Goal: Task Accomplishment & Management: Manage account settings

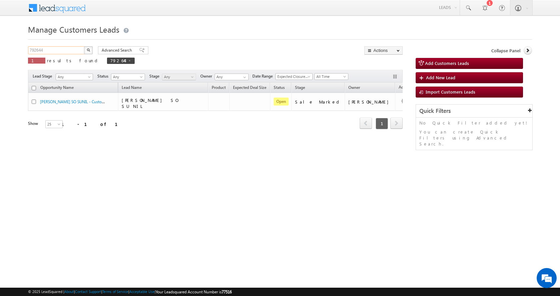
click at [38, 51] on input "792644" at bounding box center [56, 50] width 57 height 8
paste input "3227"
type input "793227"
click at [84, 46] on button "button" at bounding box center [88, 50] width 9 height 8
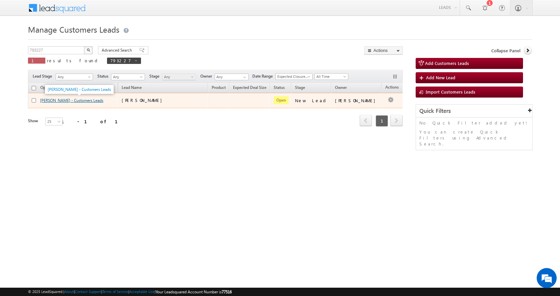
click at [72, 101] on link "FERAS ALI - Customers Leads" at bounding box center [71, 100] width 63 height 5
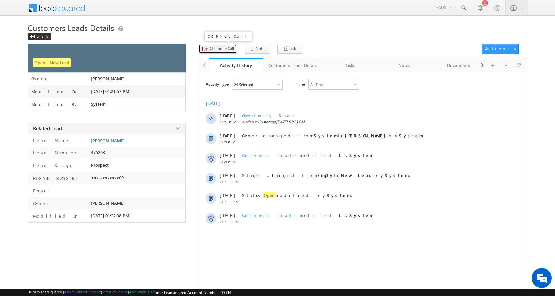
click at [230, 49] on span "CC Phone Call" at bounding box center [222, 49] width 24 height 6
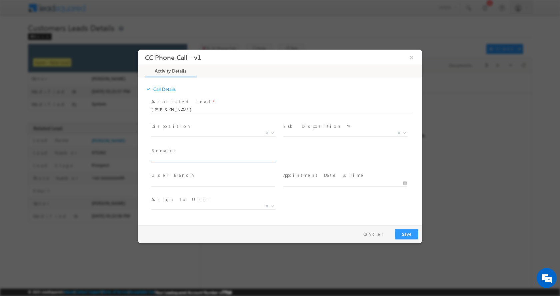
click at [169, 160] on input "text" at bounding box center [212, 158] width 123 height 7
paste input "[PERSON_NAME]-9319052909-P+C-LOAN-10-PV-22 -BUSINESS-50 K-AGE-[DEMOGRAPHIC_DATA…"
type input "[PERSON_NAME]-9319052909-P+C-LOAN-10-PV-22 -BUSINESS-50 K-AGE-[DEMOGRAPHIC_DATA…"
select select "[EMAIL_ADDRESS][DOMAIN_NAME]"
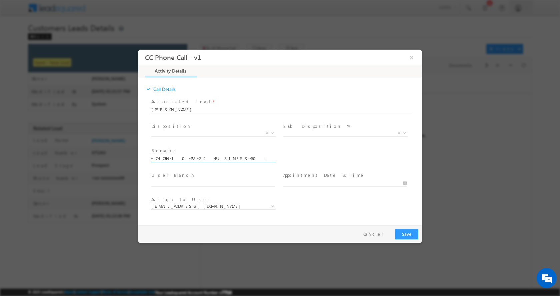
scroll to position [0, 0]
type input "[PERSON_NAME]-9319052909-P+C-LOAN-10-PV-22 -BUSINESS-50 K-AGE-[DEMOGRAPHIC_DATA…"
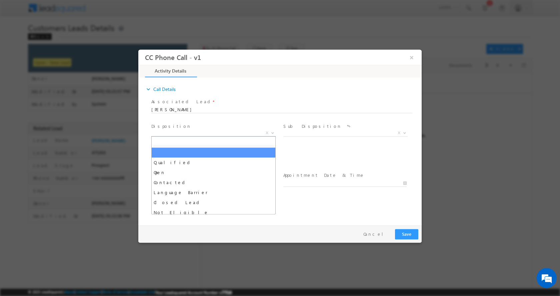
click at [271, 131] on b at bounding box center [273, 132] width 4 height 2
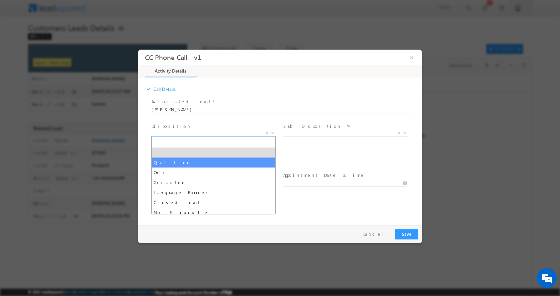
select select "Qualified"
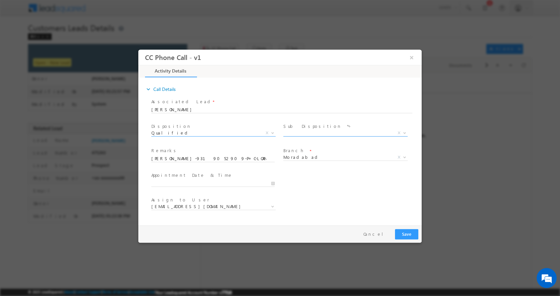
click at [406, 131] on b at bounding box center [405, 132] width 4 height 2
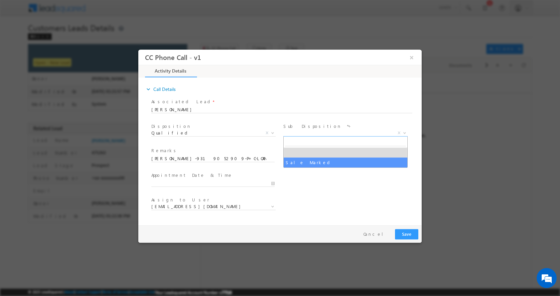
select select "Sale Marked"
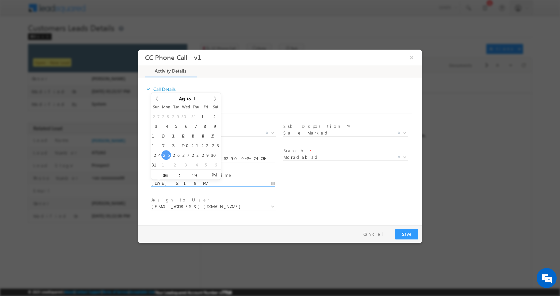
click at [271, 185] on input "[DATE] 6:19 PM" at bounding box center [212, 183] width 123 height 7
type input "[DATE] 5:19 PM"
type input "05"
click at [176, 176] on span at bounding box center [176, 177] width 5 height 5
type input "[DATE] 4:19 PM"
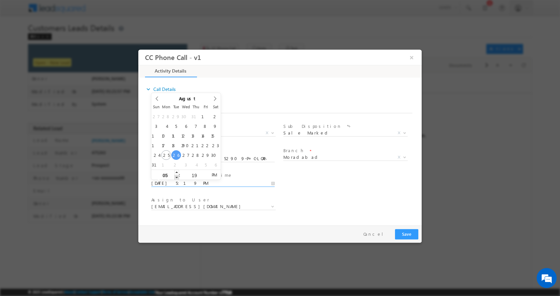
type input "04"
click at [176, 176] on span at bounding box center [176, 177] width 5 height 5
type input "[DATE] 3:19 PM"
type input "03"
click at [176, 176] on span at bounding box center [176, 177] width 5 height 5
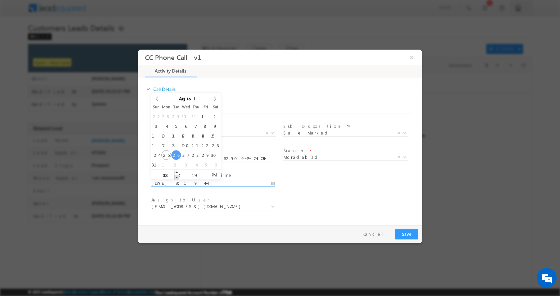
type input "[DATE] 2:19 PM"
type input "02"
click at [176, 176] on span at bounding box center [176, 177] width 5 height 5
type input "[DATE] 1:19 PM"
type input "01"
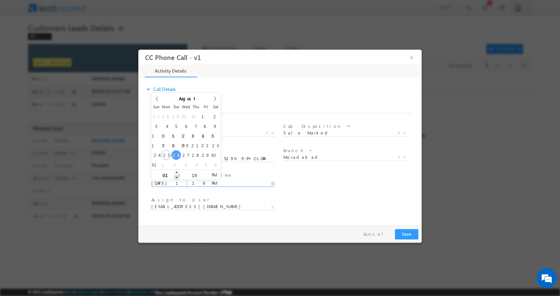
click at [176, 176] on span at bounding box center [176, 177] width 5 height 5
type input "[DATE] 12:19 PM"
type input "12"
click at [176, 176] on span at bounding box center [176, 177] width 5 height 5
click at [413, 232] on button "Save" at bounding box center [406, 234] width 23 height 10
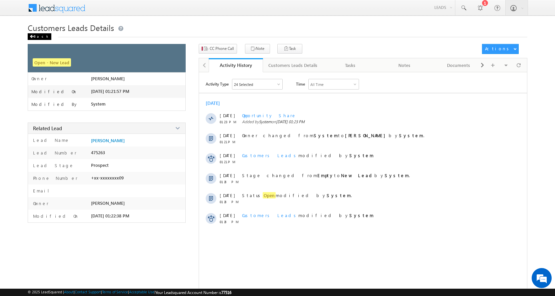
click at [40, 35] on div "Back" at bounding box center [40, 36] width 24 height 7
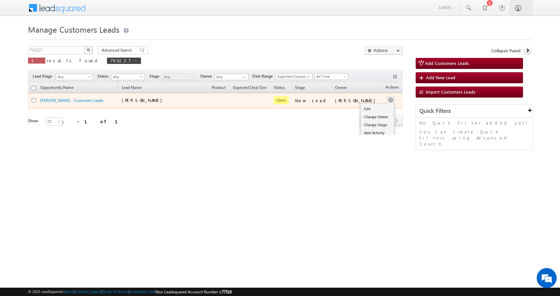
click at [387, 100] on button "button" at bounding box center [390, 100] width 7 height 7
click at [367, 108] on link "Edit" at bounding box center [377, 109] width 33 height 8
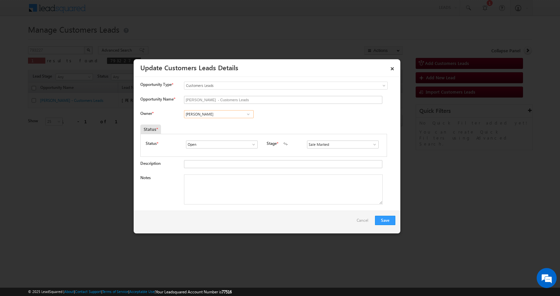
click at [206, 118] on input "Amit Kumar" at bounding box center [219, 114] width 70 height 8
paste input "rnav Pathak"
click at [218, 125] on span "[PERSON_NAME][EMAIL_ADDRESS][DOMAIN_NAME]" at bounding box center [217, 127] width 60 height 5
type input "Arnav Pathak"
click at [226, 207] on div "Notes" at bounding box center [267, 191] width 255 height 33
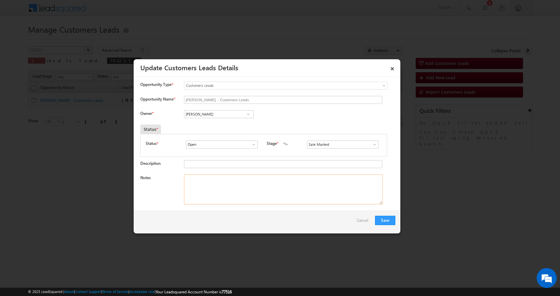
click at [235, 194] on textarea "Notes" at bounding box center [283, 190] width 199 height 30
paste textarea "[PERSON_NAME]-9319052909-P+C-LOAN-10-PV-22 -BUSINESS-50 K-AGE-[DEMOGRAPHIC_DATA…"
type textarea "[PERSON_NAME]-9319052909-P+C-LOAN-10-PV-22 -BUSINESS-50 K-AGE-[DEMOGRAPHIC_DATA…"
click at [384, 219] on button "Save" at bounding box center [385, 220] width 20 height 9
